Goal: Transaction & Acquisition: Purchase product/service

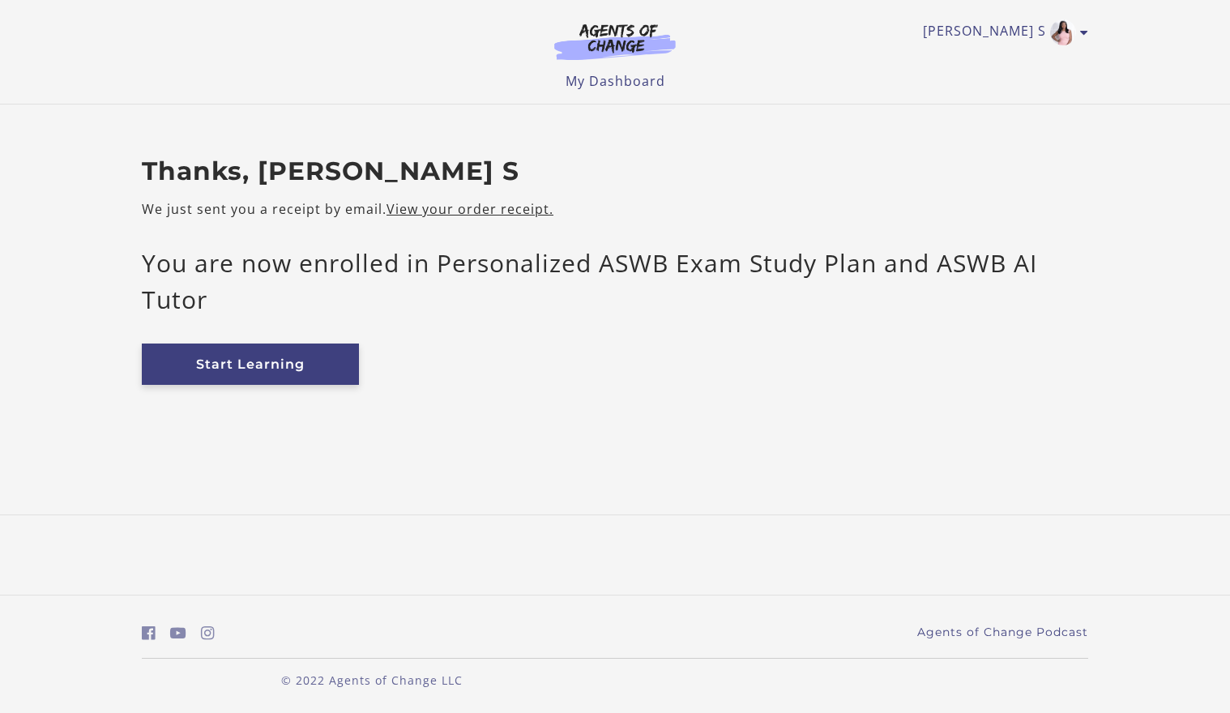
click at [299, 373] on link "Start Learning" at bounding box center [250, 363] width 217 height 41
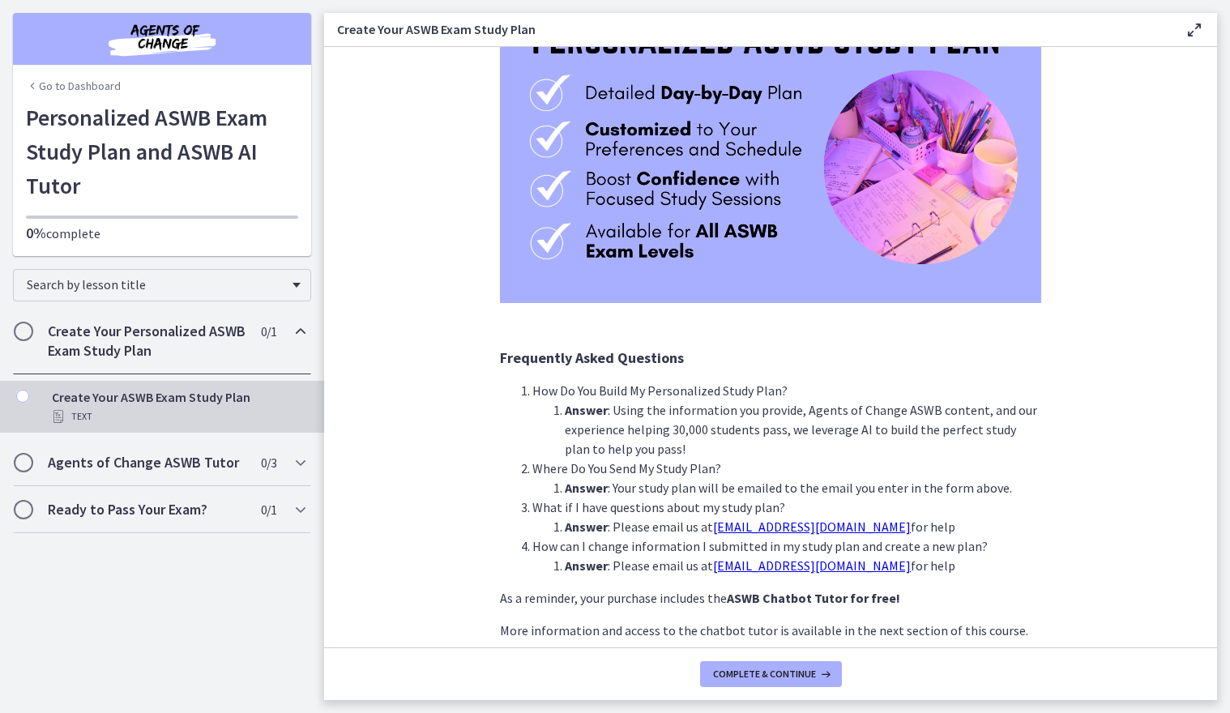
scroll to position [249, 0]
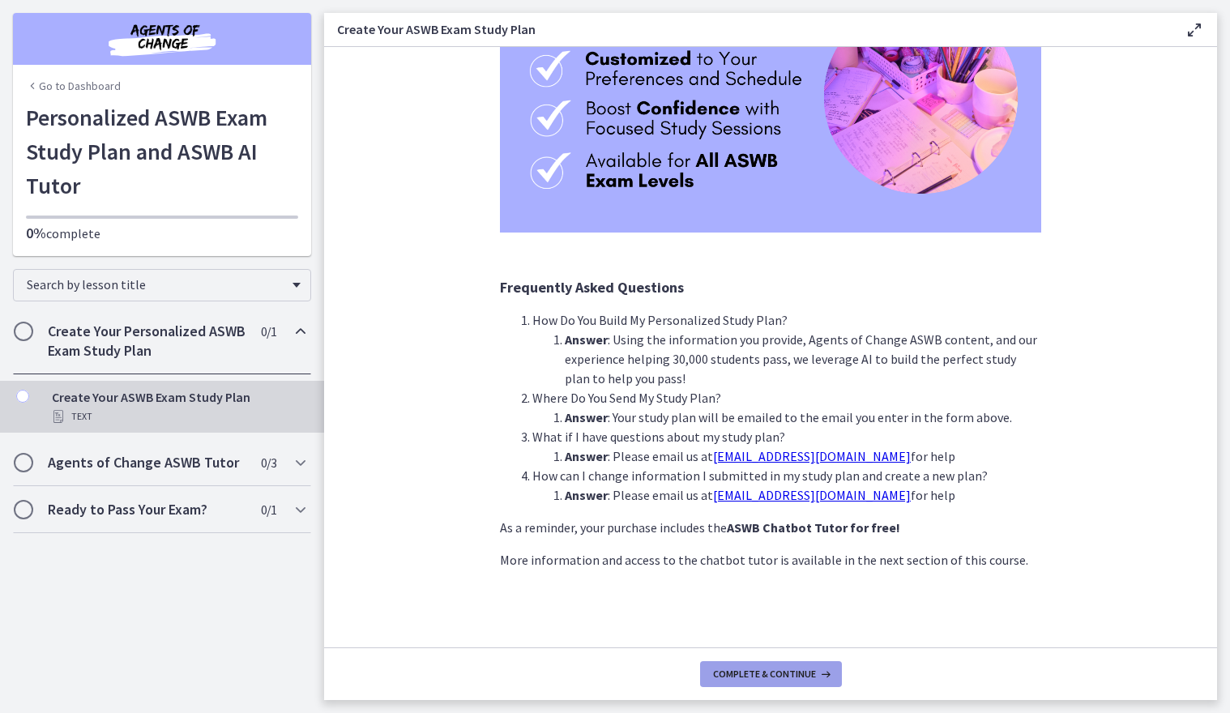
click at [758, 682] on button "Complete & continue" at bounding box center [771, 674] width 142 height 26
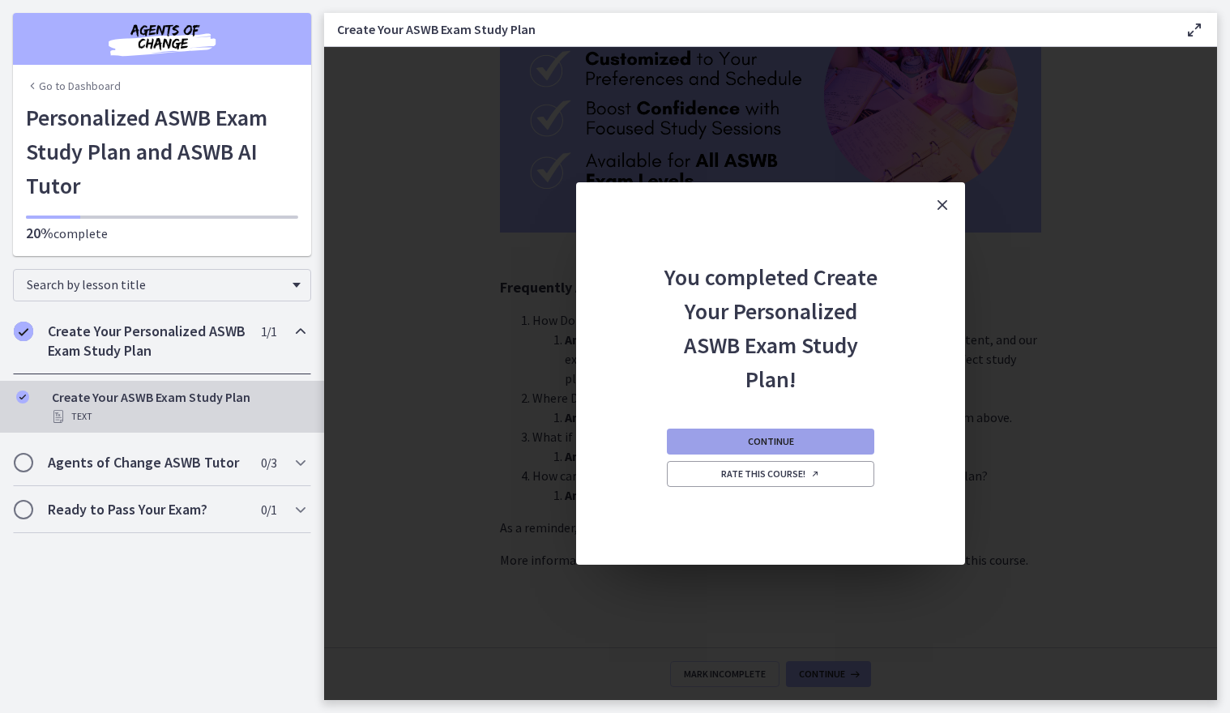
click at [812, 439] on button "Continue" at bounding box center [770, 442] width 207 height 26
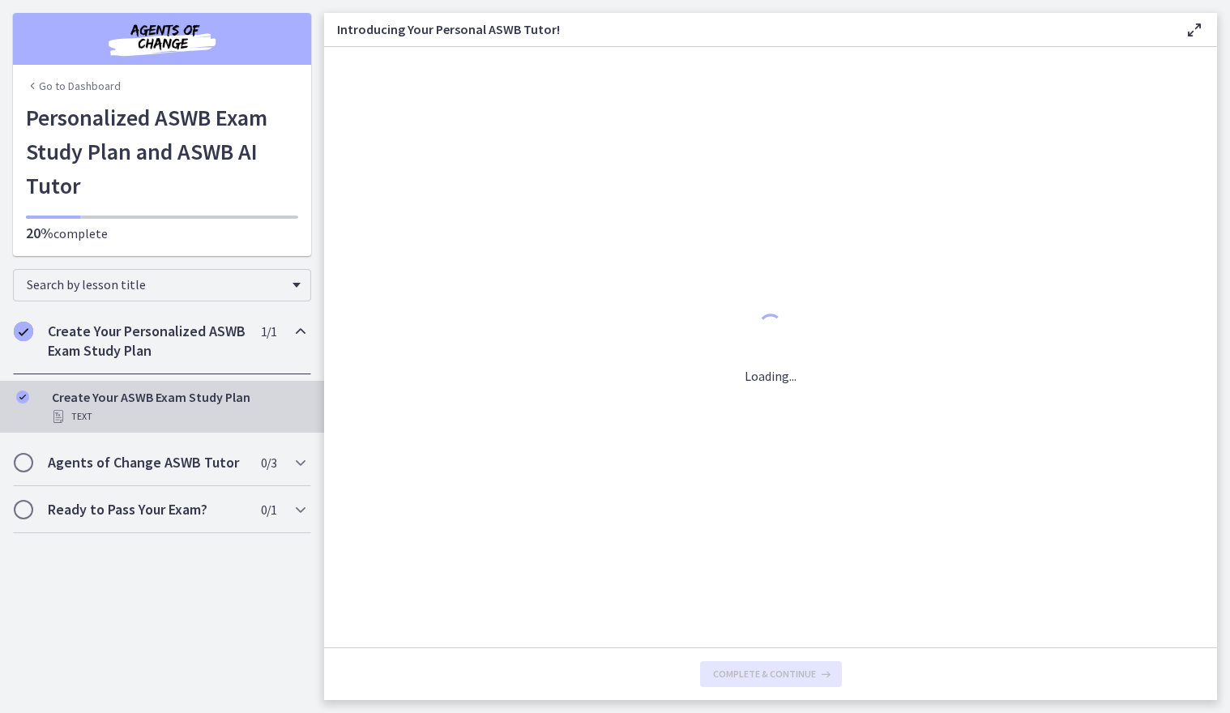
scroll to position [0, 0]
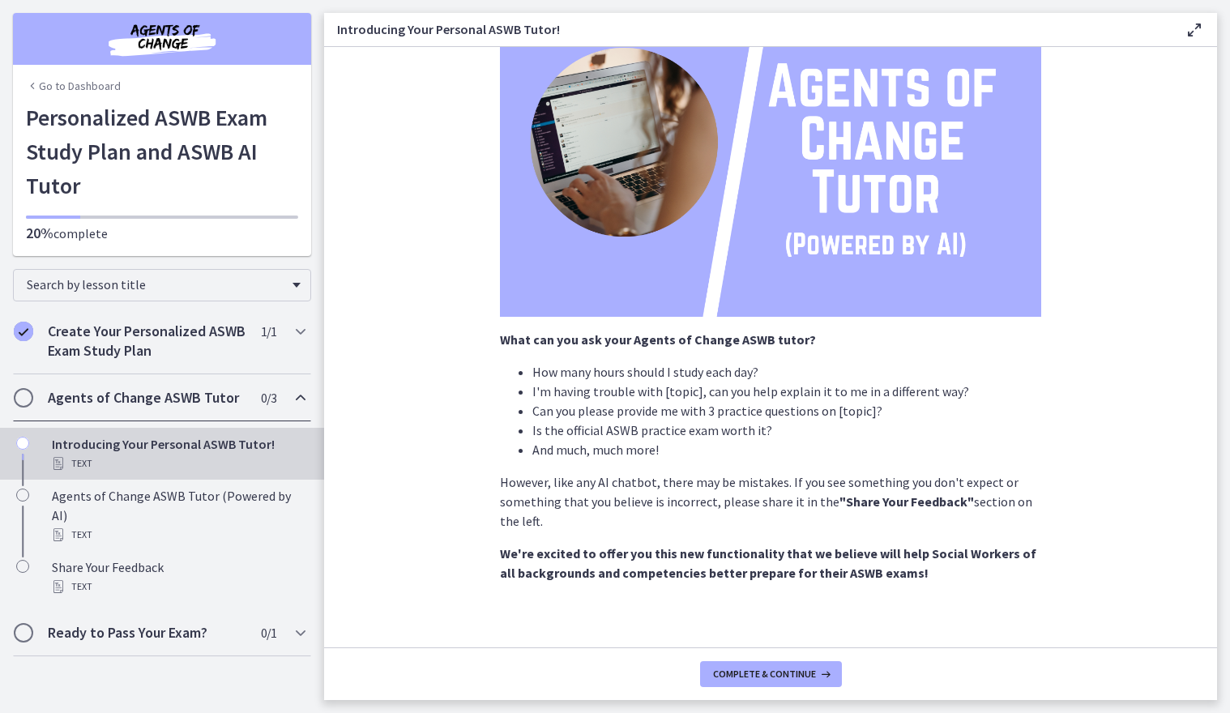
scroll to position [147, 0]
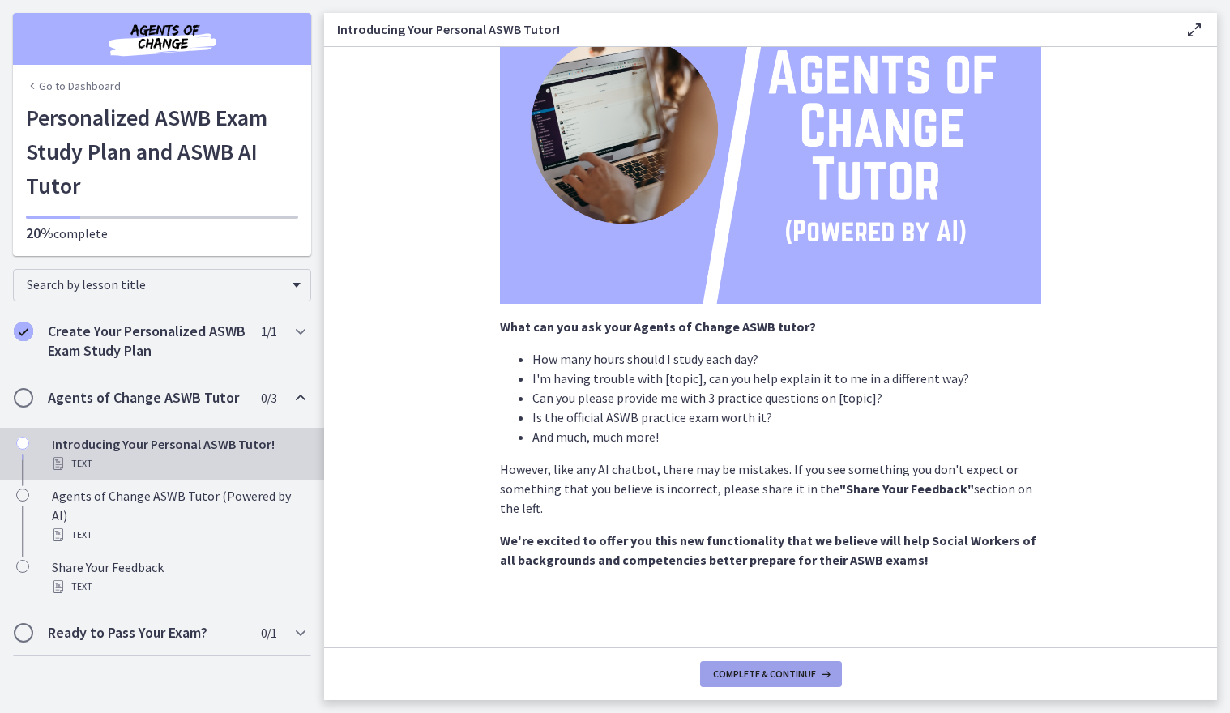
click at [768, 671] on span "Complete & continue" at bounding box center [764, 674] width 103 height 13
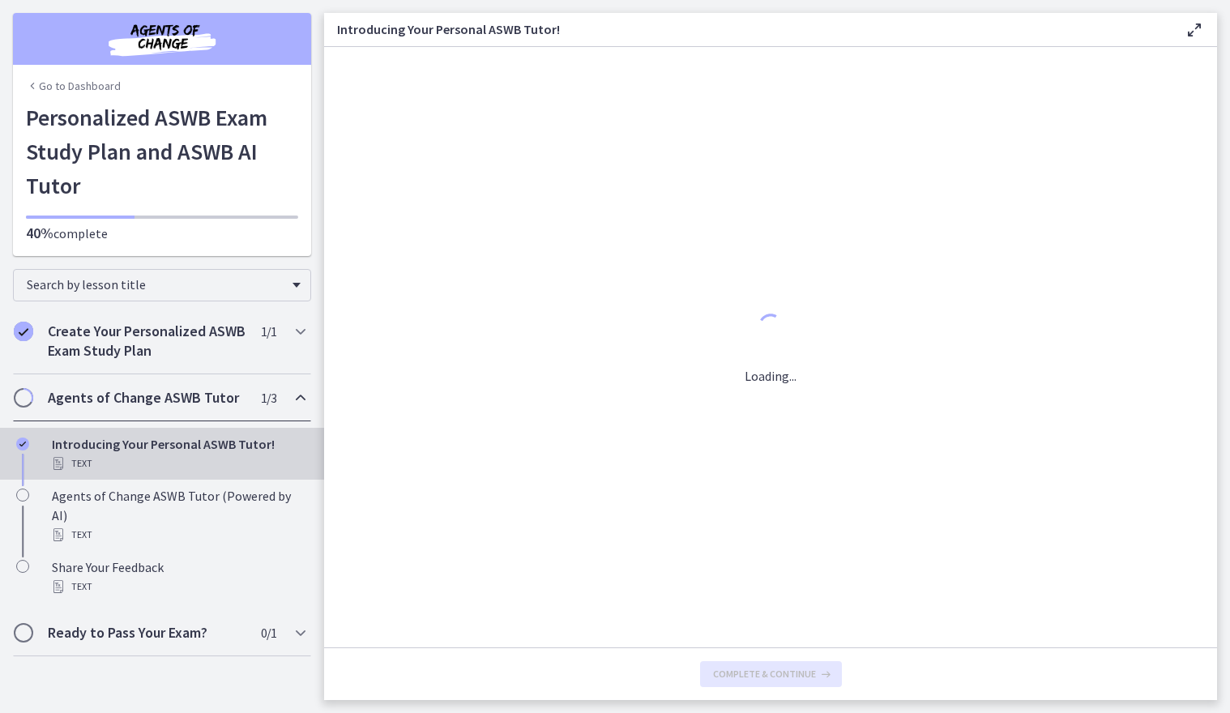
scroll to position [0, 0]
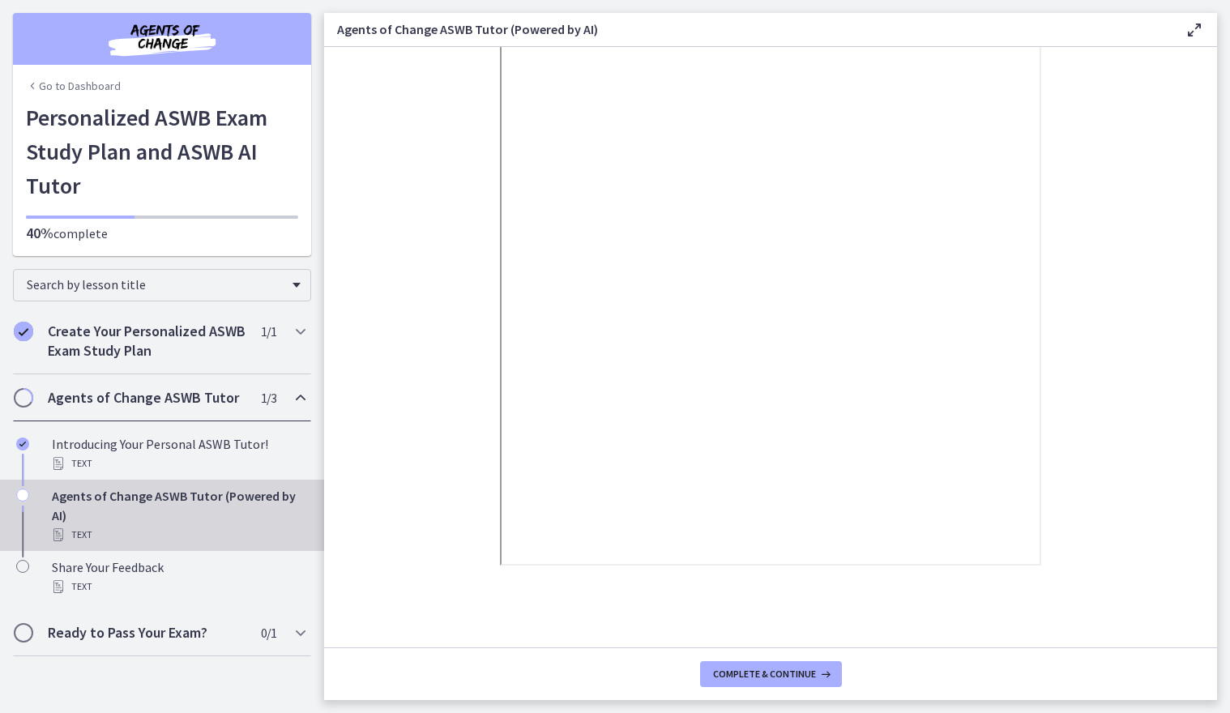
scroll to position [166, 0]
click at [764, 681] on button "Complete & continue" at bounding box center [771, 674] width 142 height 26
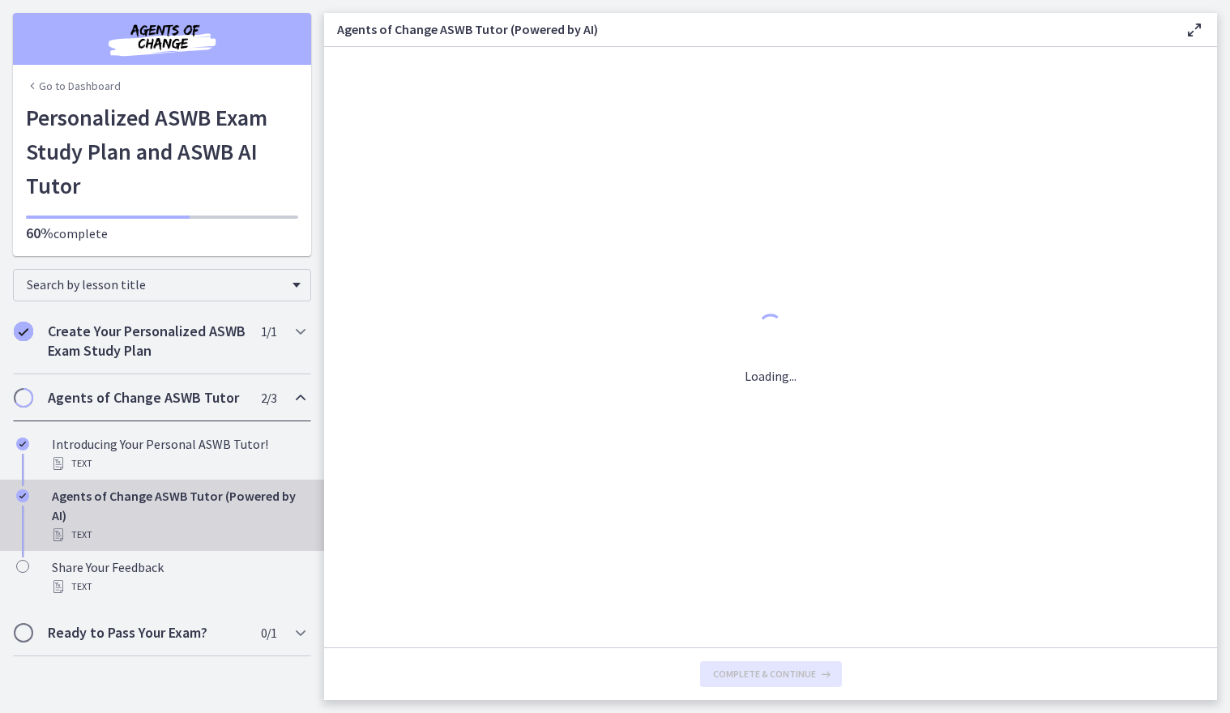
scroll to position [0, 0]
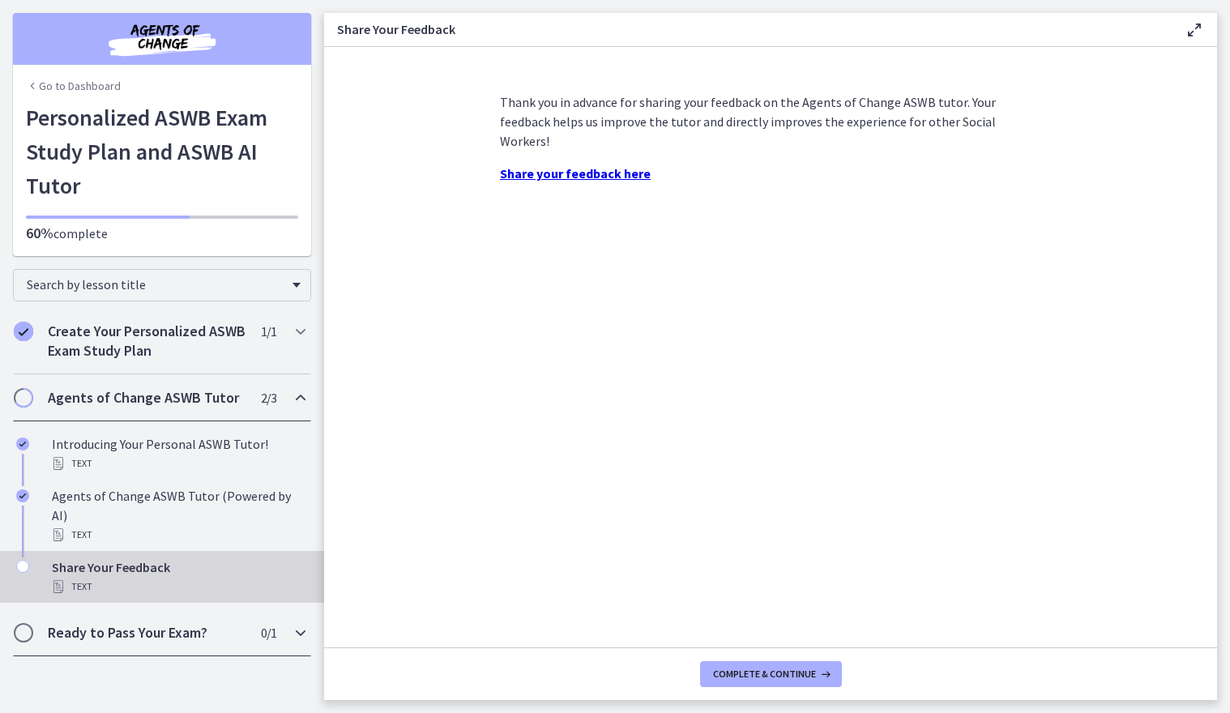
click at [208, 623] on h2 "Ready to Pass Your Exam?" at bounding box center [147, 632] width 198 height 19
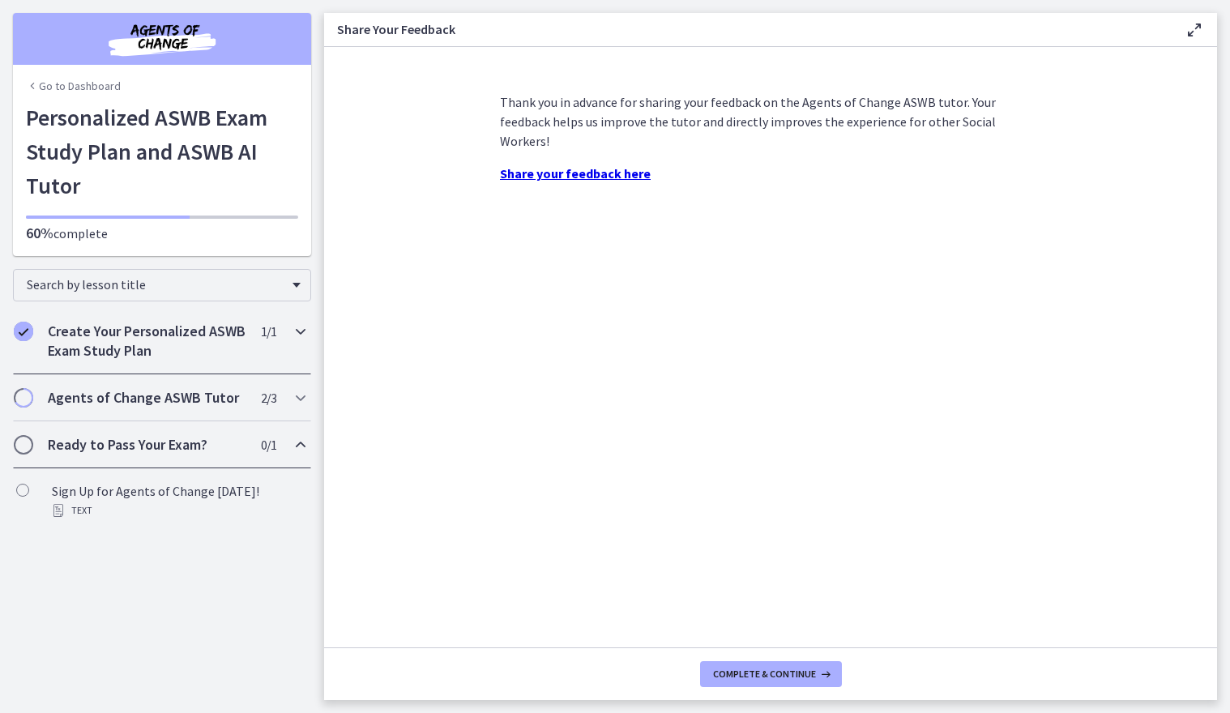
click at [237, 343] on h2 "Create Your Personalized ASWB Exam Study Plan" at bounding box center [147, 341] width 198 height 39
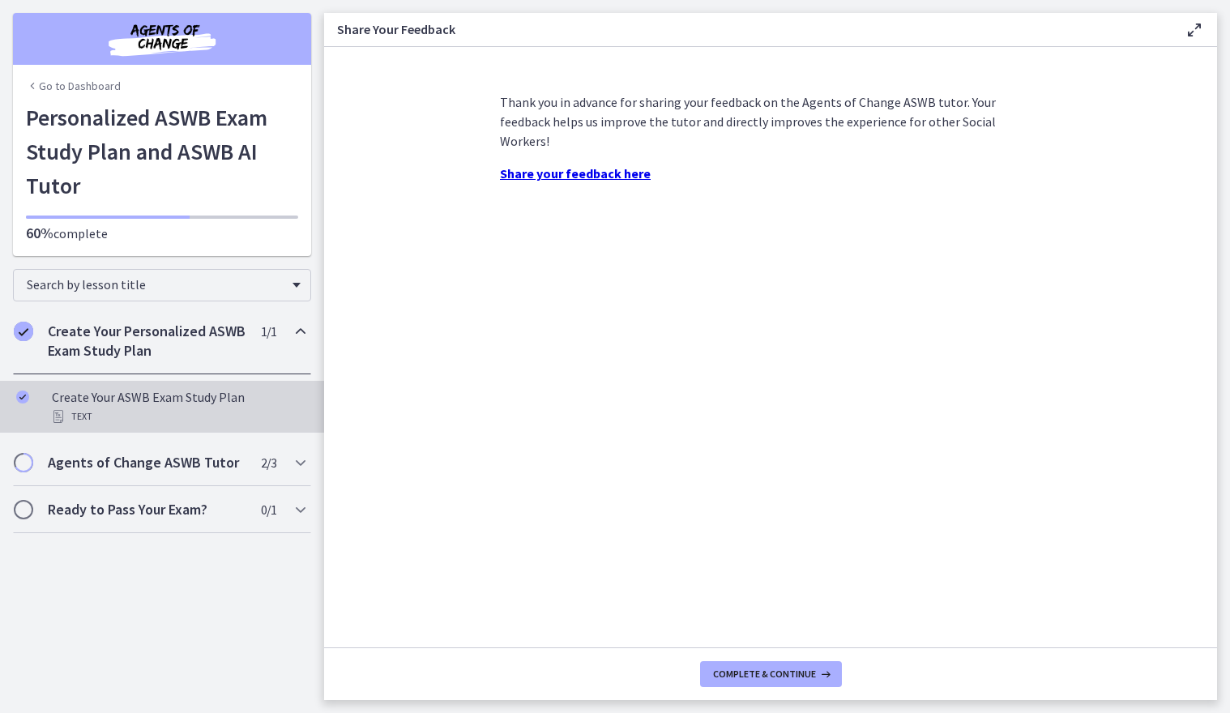
click at [96, 409] on div "Text" at bounding box center [178, 416] width 253 height 19
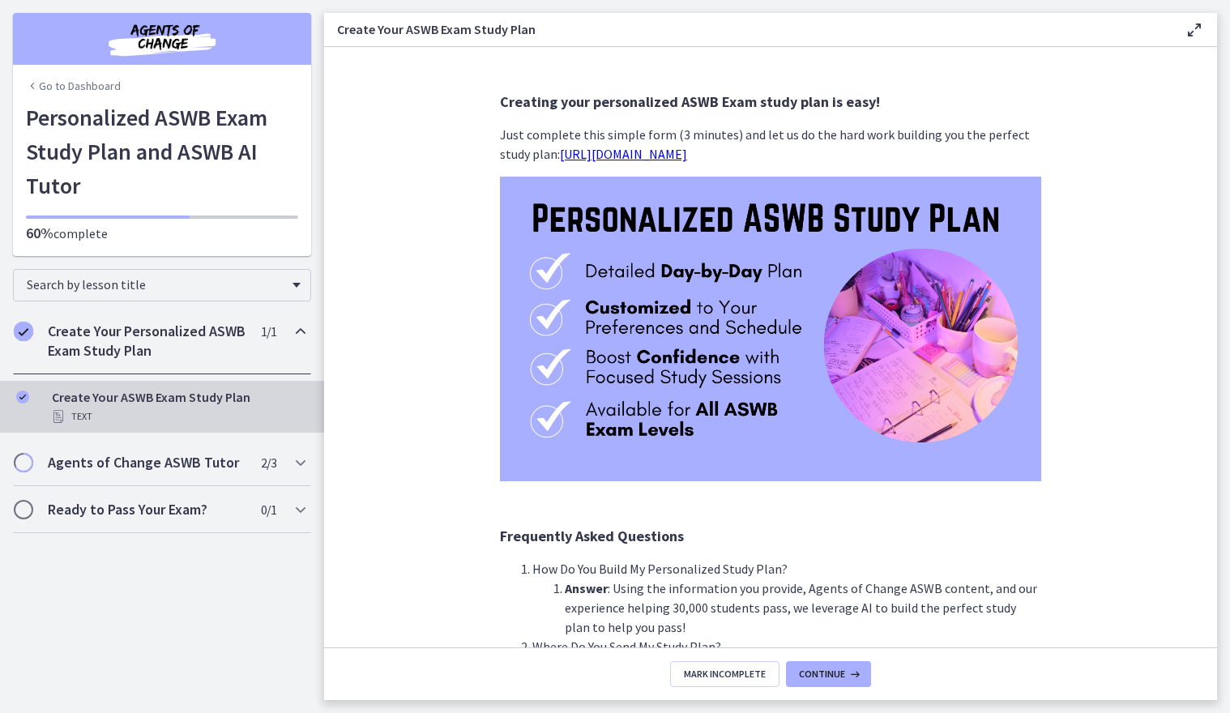
click at [636, 157] on link "[URL][DOMAIN_NAME]" at bounding box center [623, 154] width 127 height 16
